Goal: Task Accomplishment & Management: Manage account settings

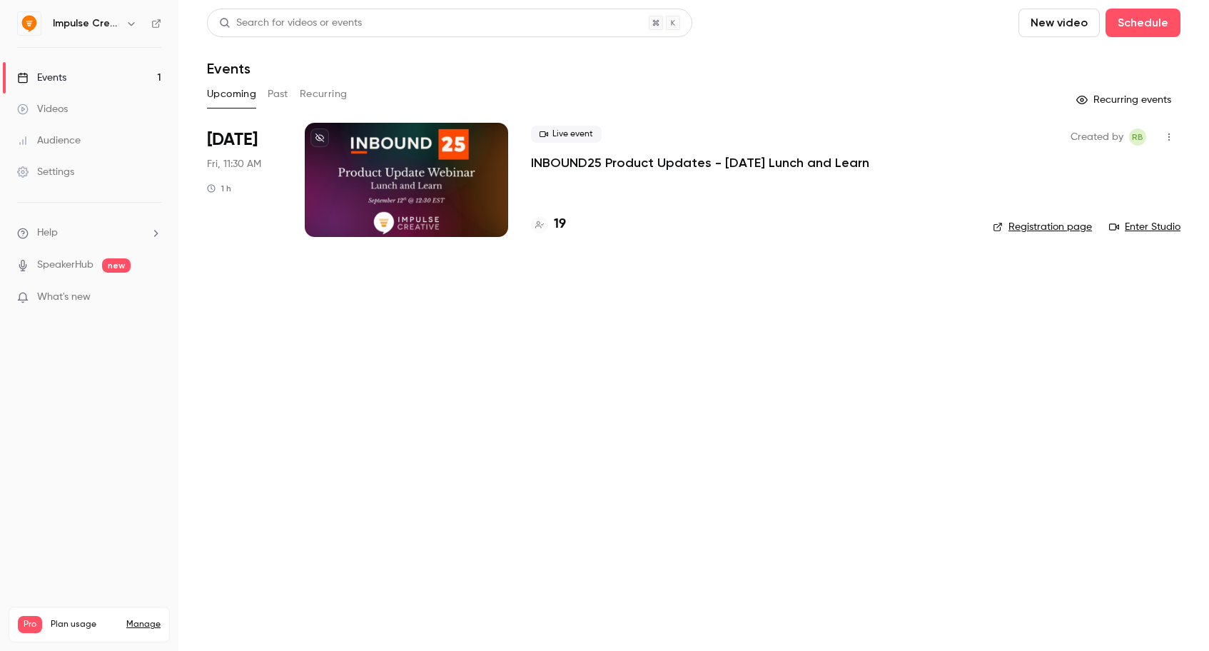
click at [66, 168] on div "Settings" at bounding box center [45, 172] width 57 height 14
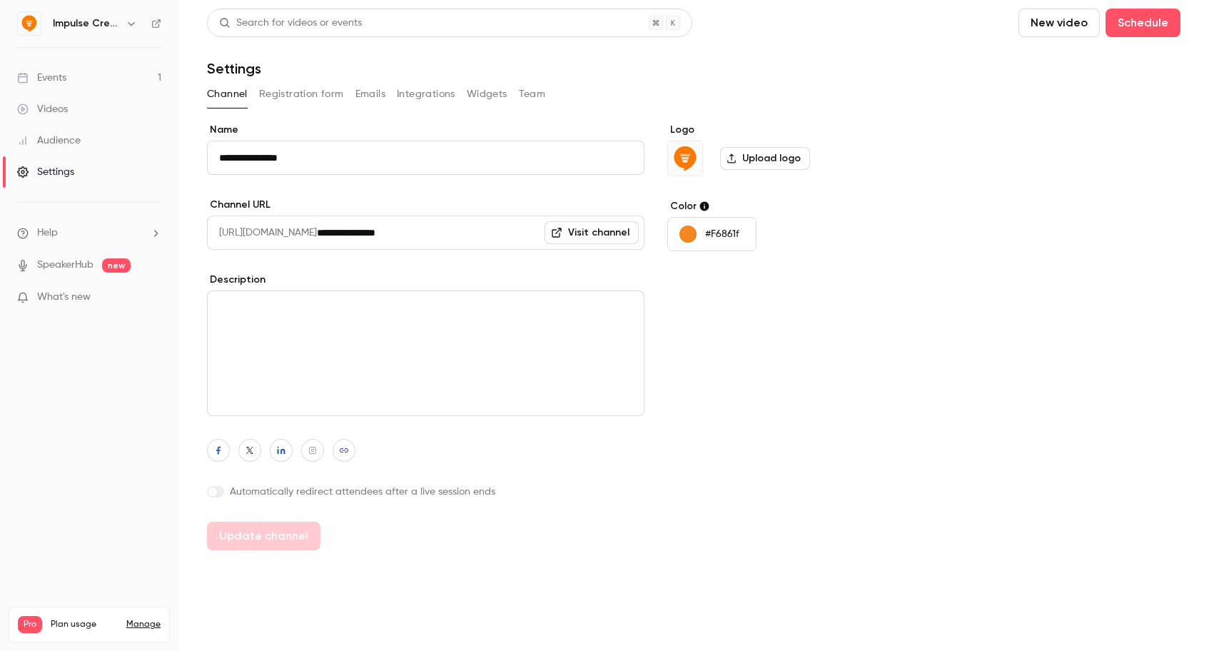
click at [537, 93] on button "Team" at bounding box center [532, 94] width 27 height 23
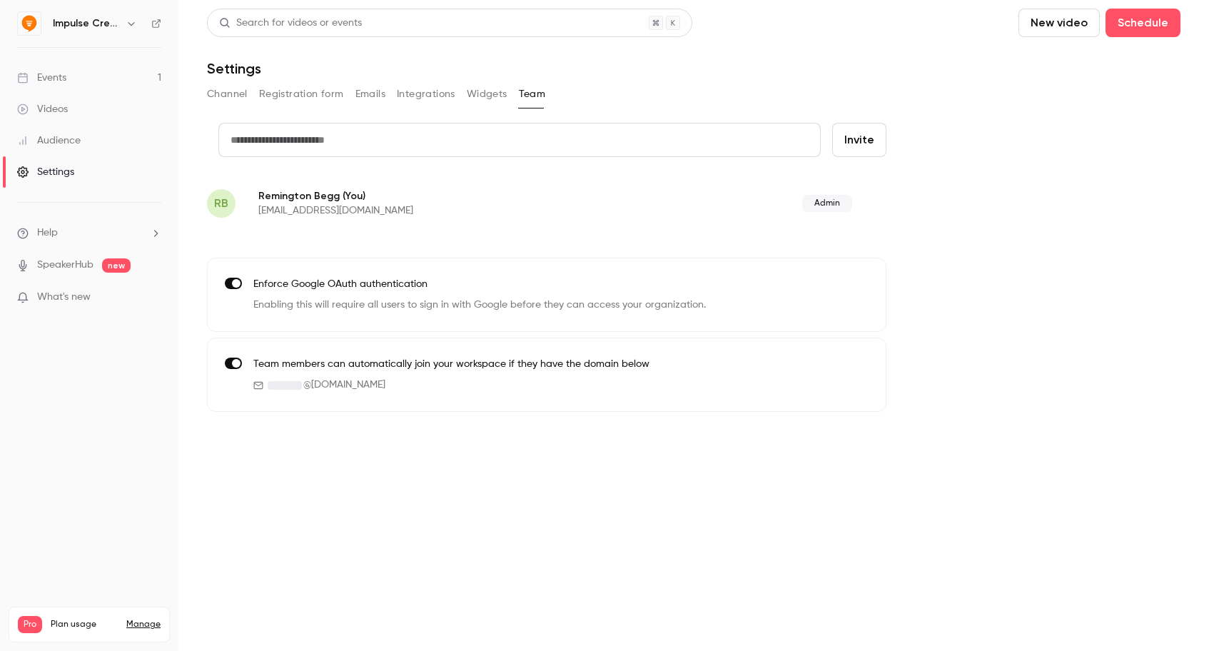
click at [656, 138] on input "text" at bounding box center [519, 140] width 602 height 34
type input "**********"
click at [870, 132] on button "Invite" at bounding box center [859, 140] width 54 height 34
click at [476, 128] on input "text" at bounding box center [519, 140] width 602 height 34
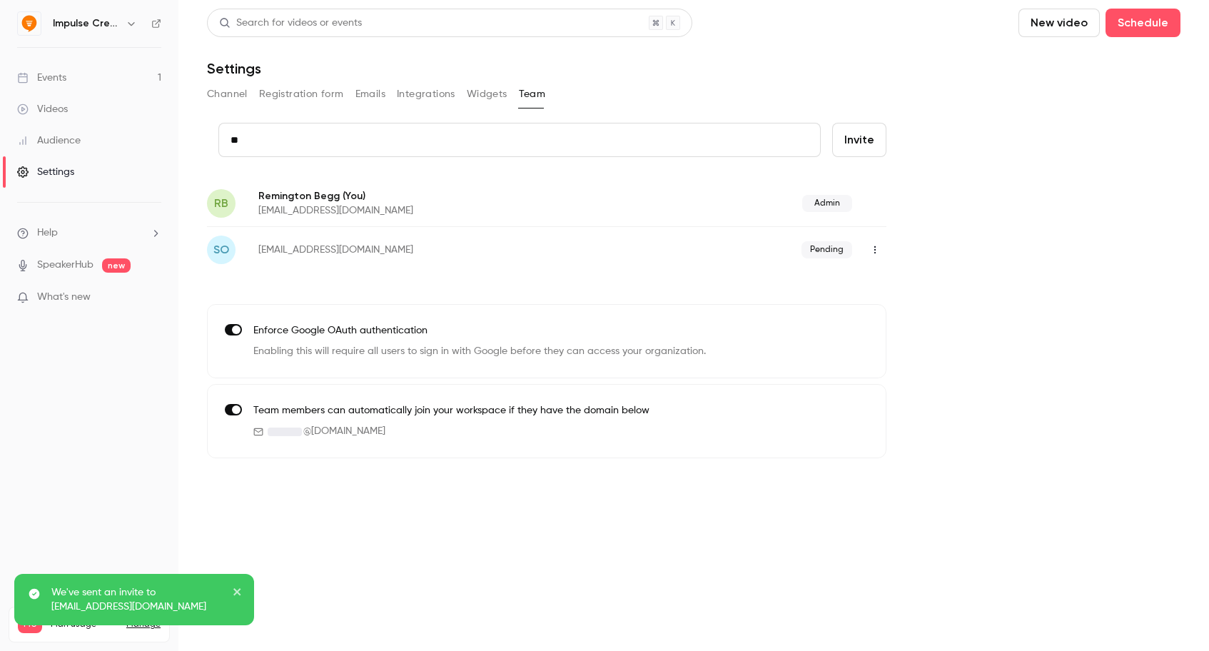
type input "*"
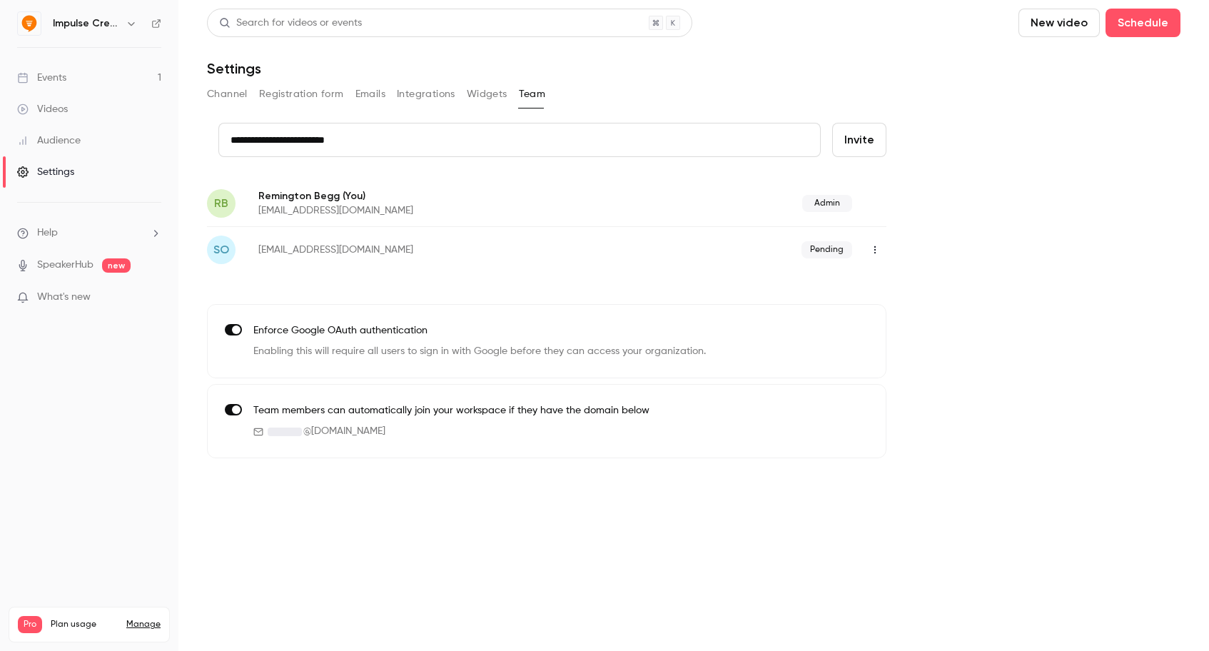
type input "**********"
click at [859, 146] on button "Invite" at bounding box center [859, 140] width 54 height 34
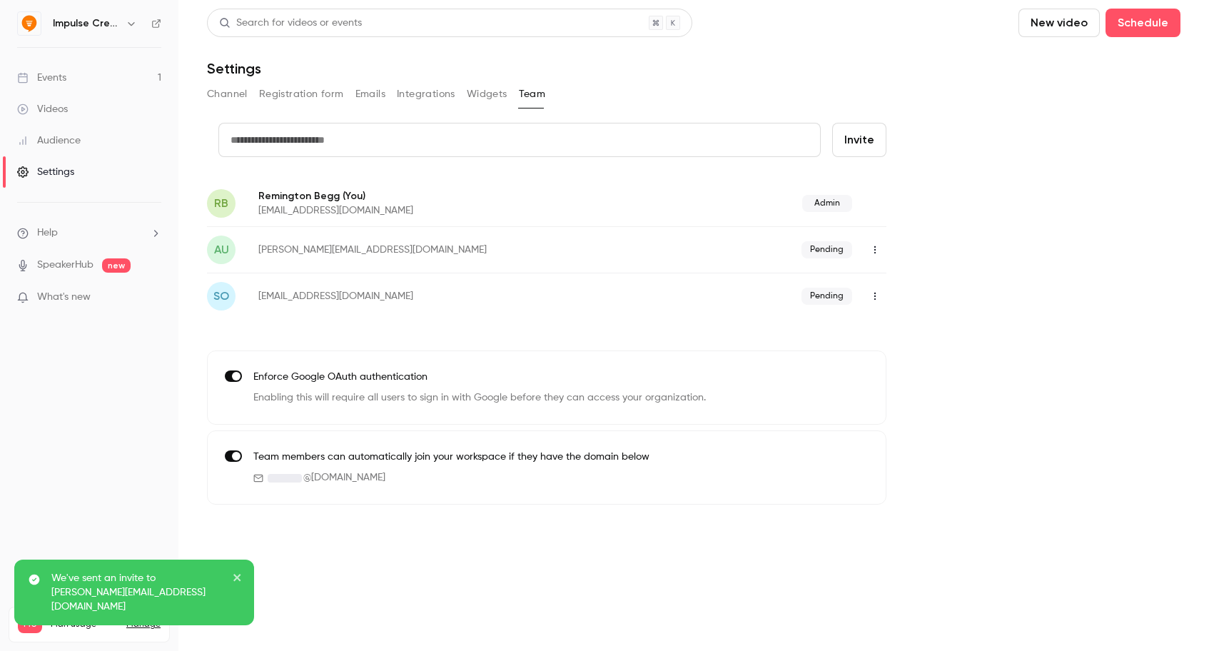
click at [44, 82] on div "Events" at bounding box center [41, 78] width 49 height 14
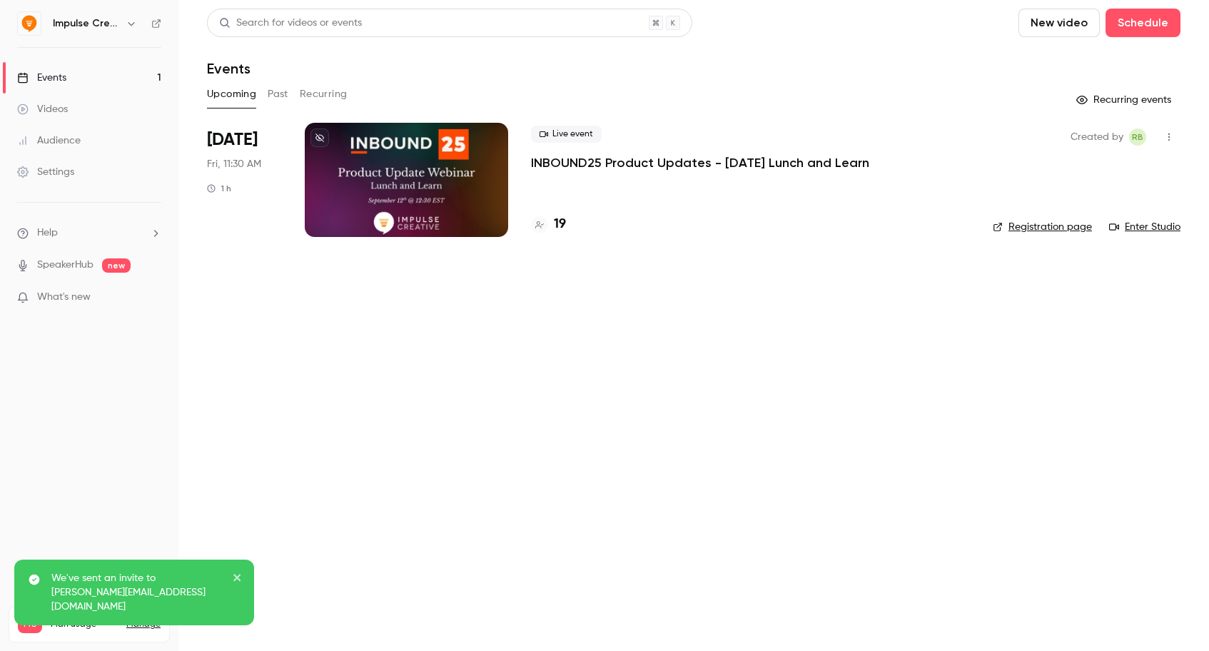
click at [635, 170] on p "INBOUND25 Product Updates - [DATE] Lunch and Learn" at bounding box center [700, 162] width 338 height 17
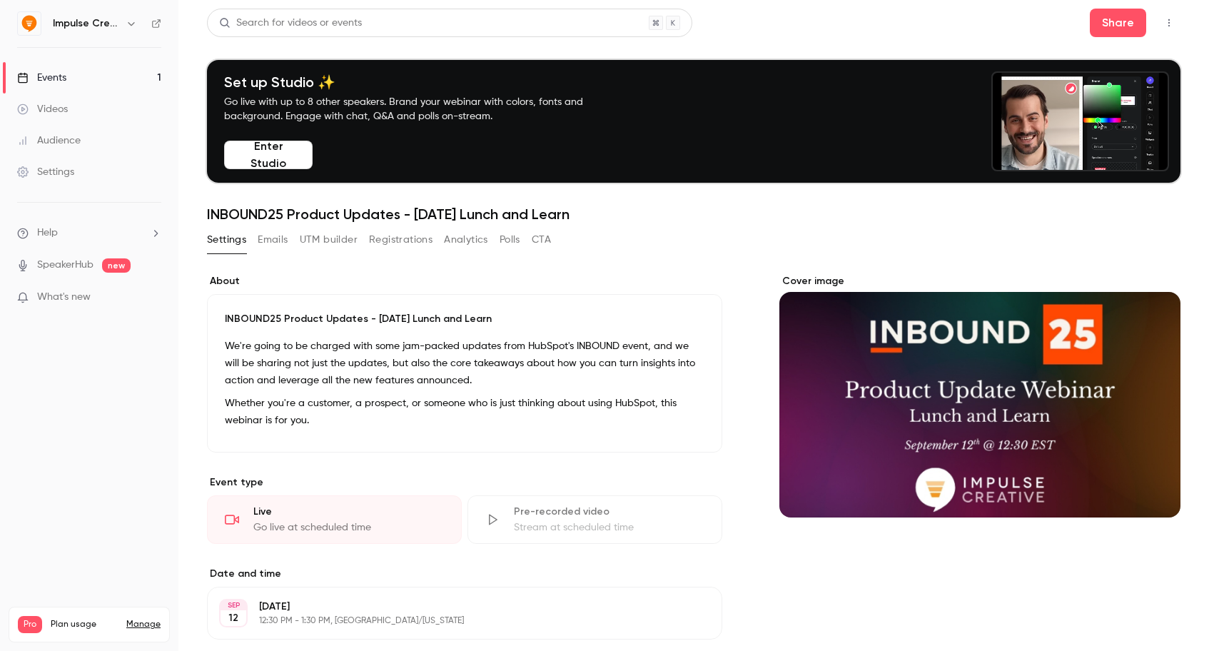
click at [398, 241] on button "Registrations" at bounding box center [401, 239] width 64 height 23
